Goal: Check status: Check status

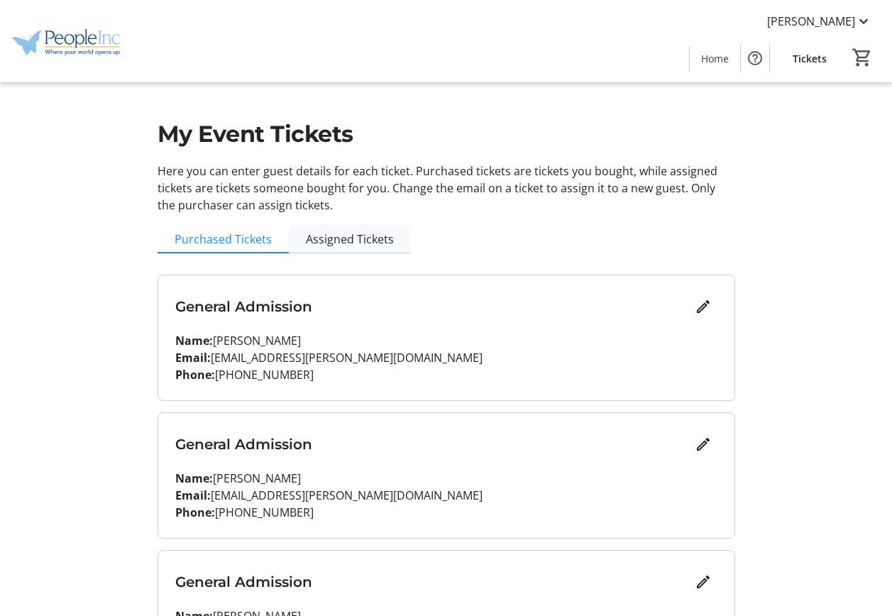
click at [348, 247] on span "Assigned Tickets" at bounding box center [350, 239] width 88 height 28
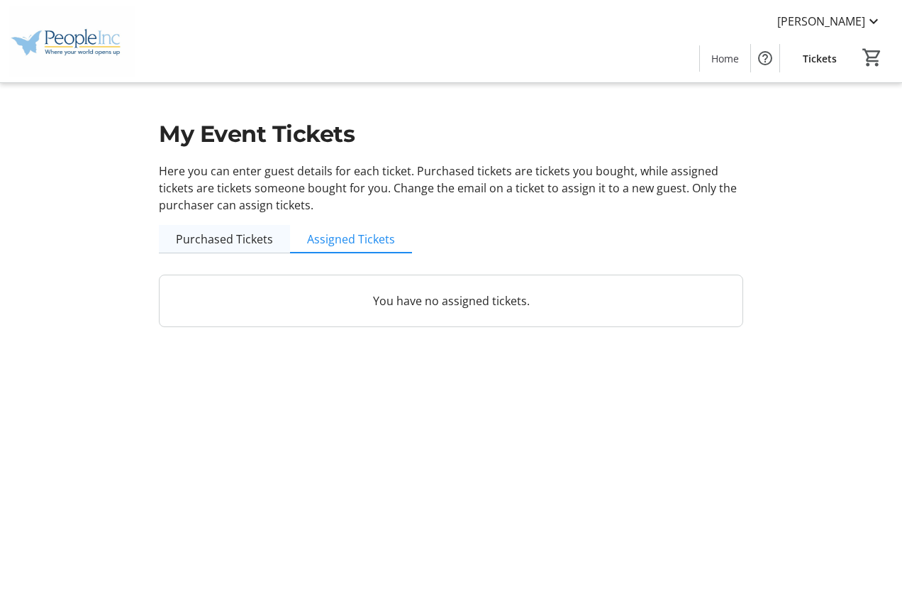
click at [200, 240] on span "Purchased Tickets" at bounding box center [224, 238] width 97 height 11
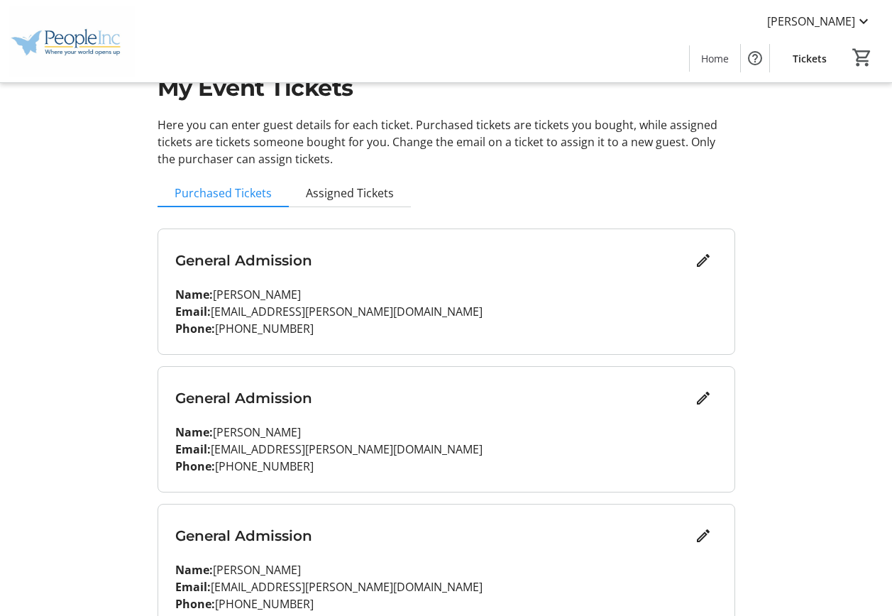
scroll to position [71, 0]
